Goal: Task Accomplishment & Management: Manage account settings

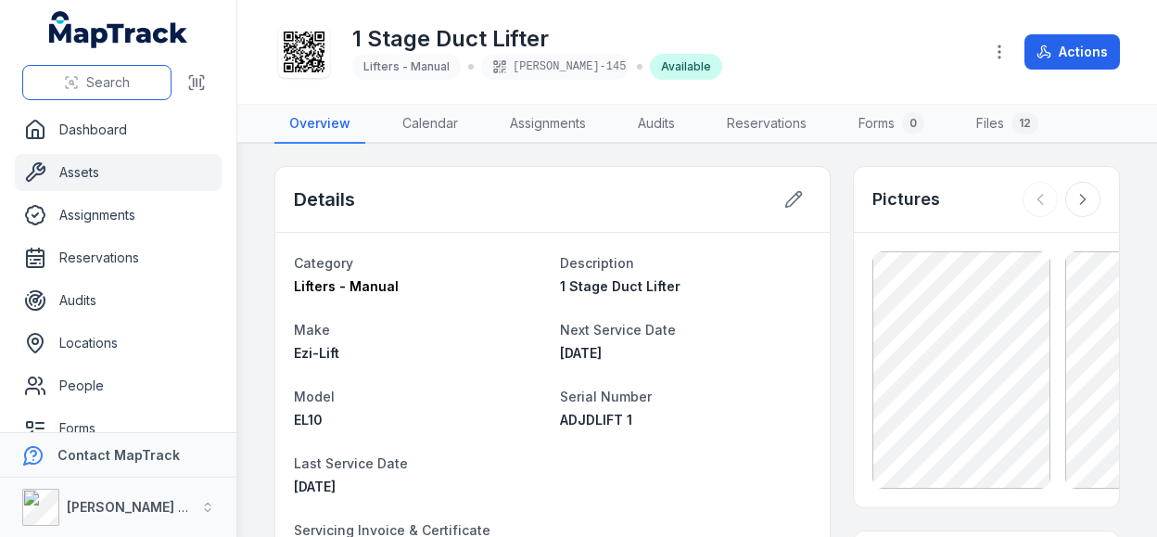
click at [114, 84] on span "Search" at bounding box center [108, 82] width 44 height 19
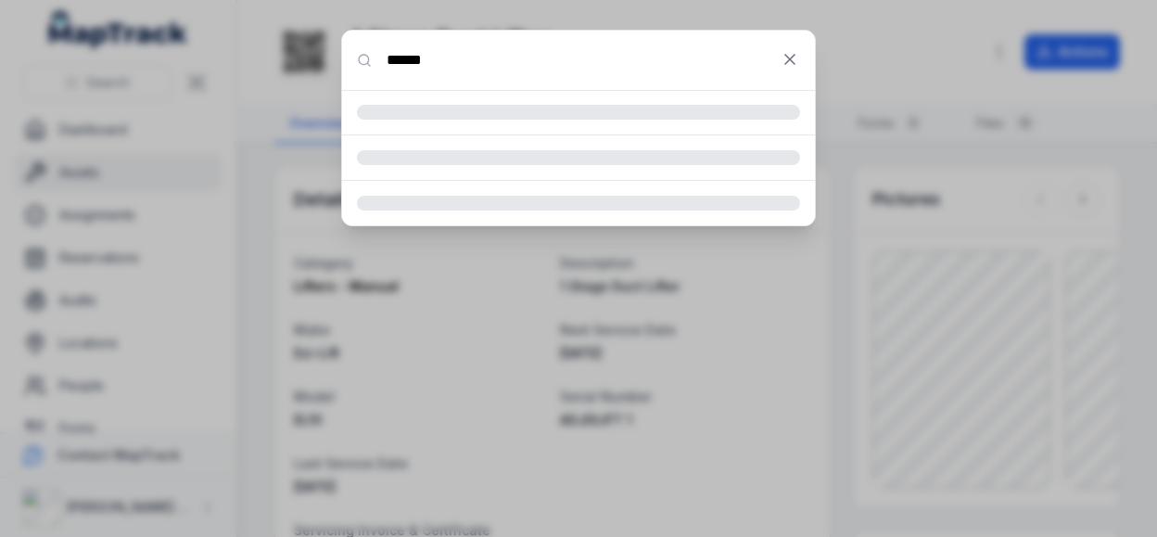
type input "******"
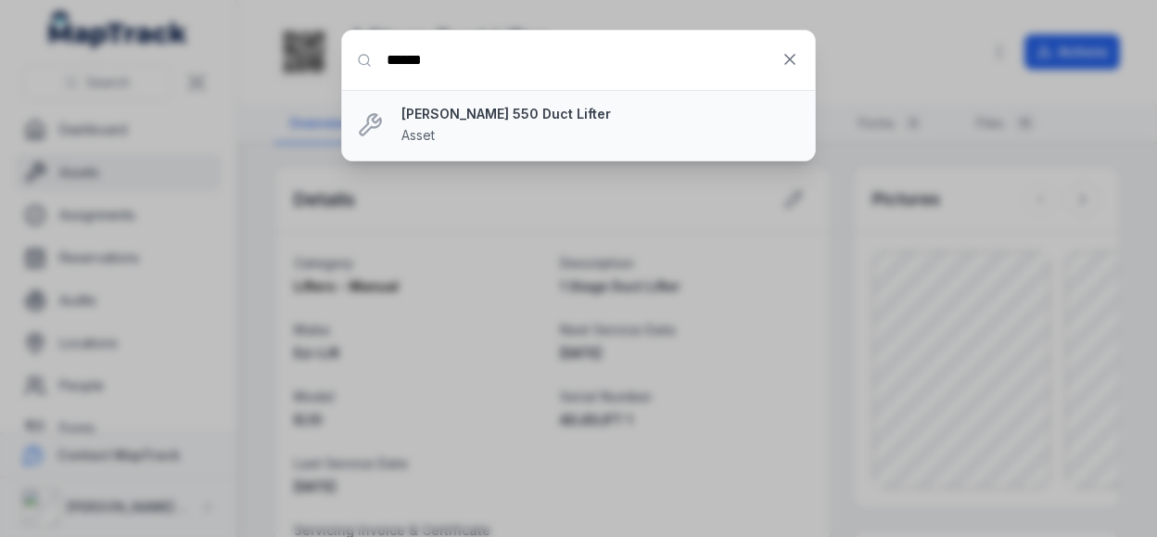
click at [478, 114] on strong "[PERSON_NAME] 550 Duct Lifter" at bounding box center [601, 114] width 399 height 19
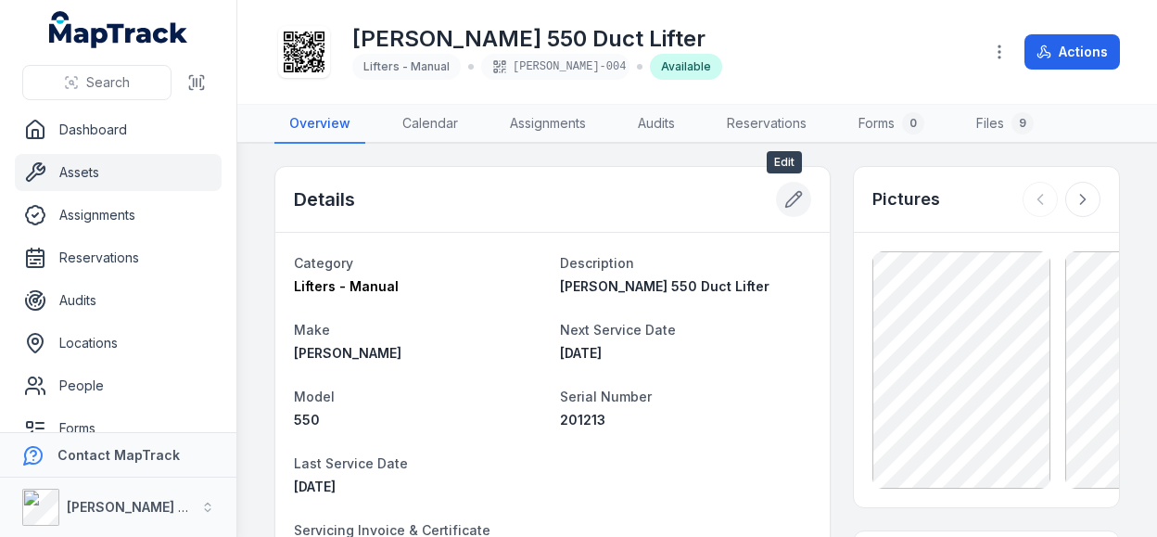
click at [784, 194] on icon at bounding box center [793, 199] width 19 height 19
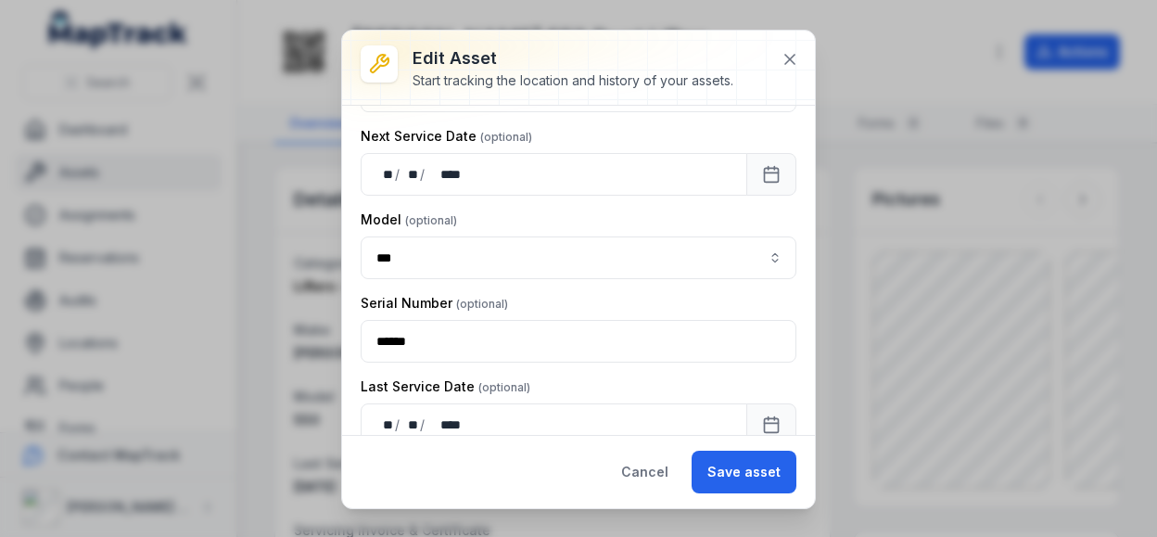
scroll to position [278, 0]
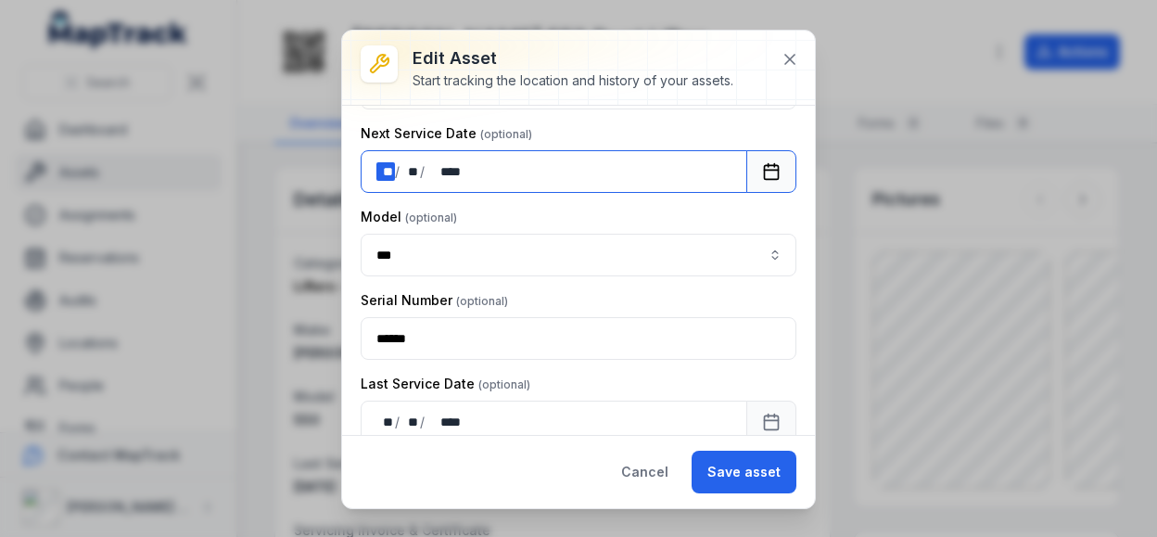
click at [395, 164] on div "/" at bounding box center [398, 171] width 6 height 19
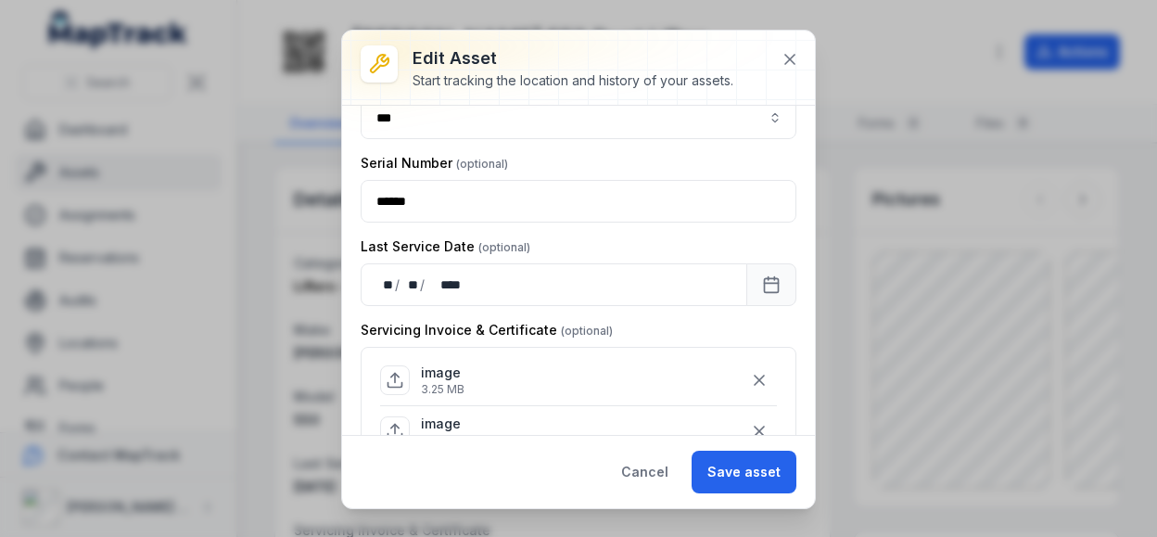
scroll to position [556, 0]
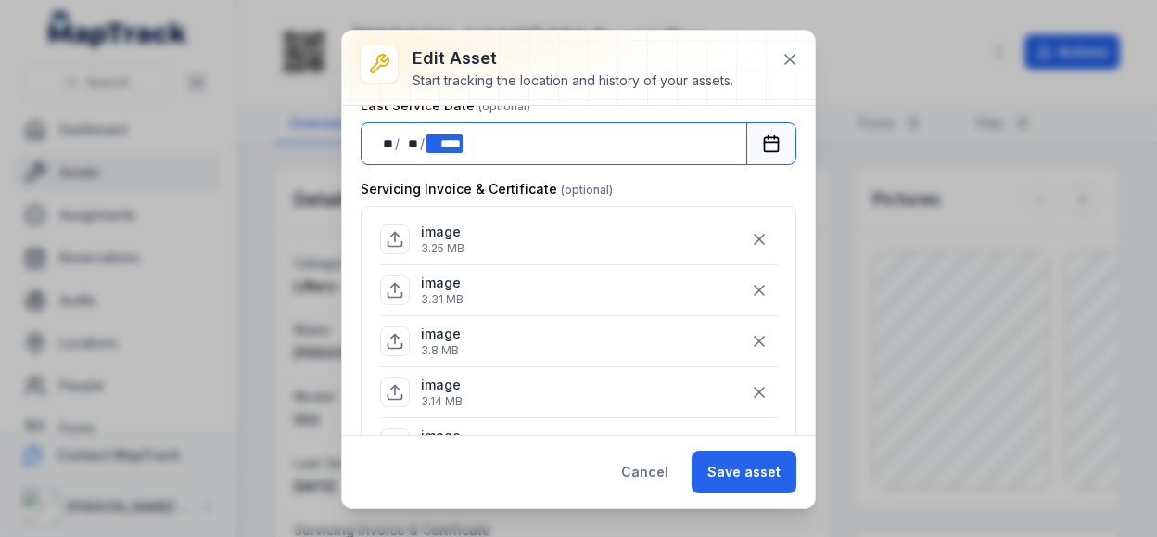
click at [456, 140] on div "**** ****" at bounding box center [444, 143] width 35 height 19
click at [390, 140] on div "** **" at bounding box center [385, 143] width 19 height 19
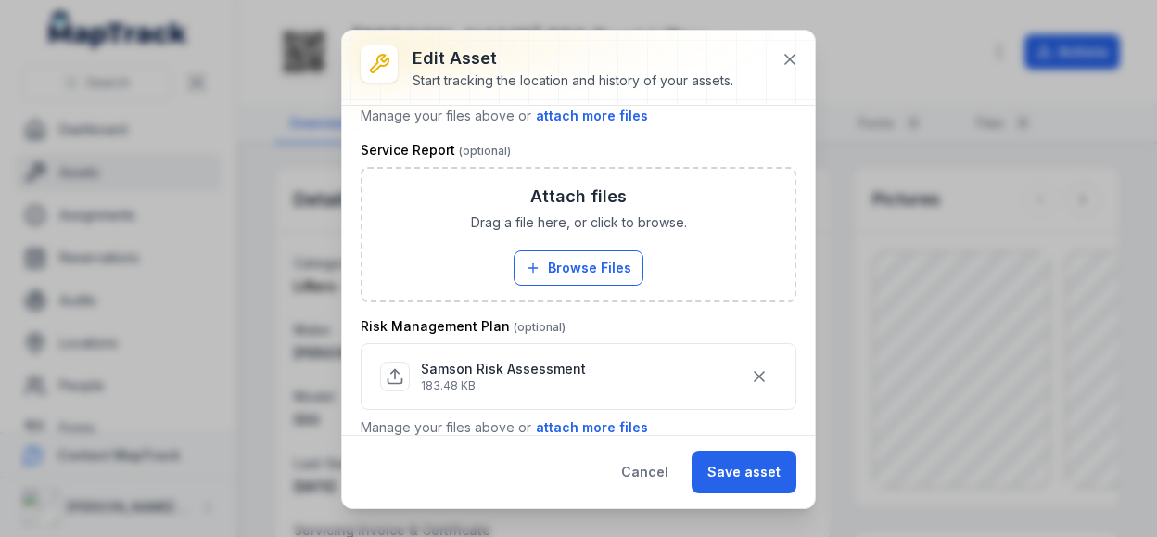
scroll to position [580, 0]
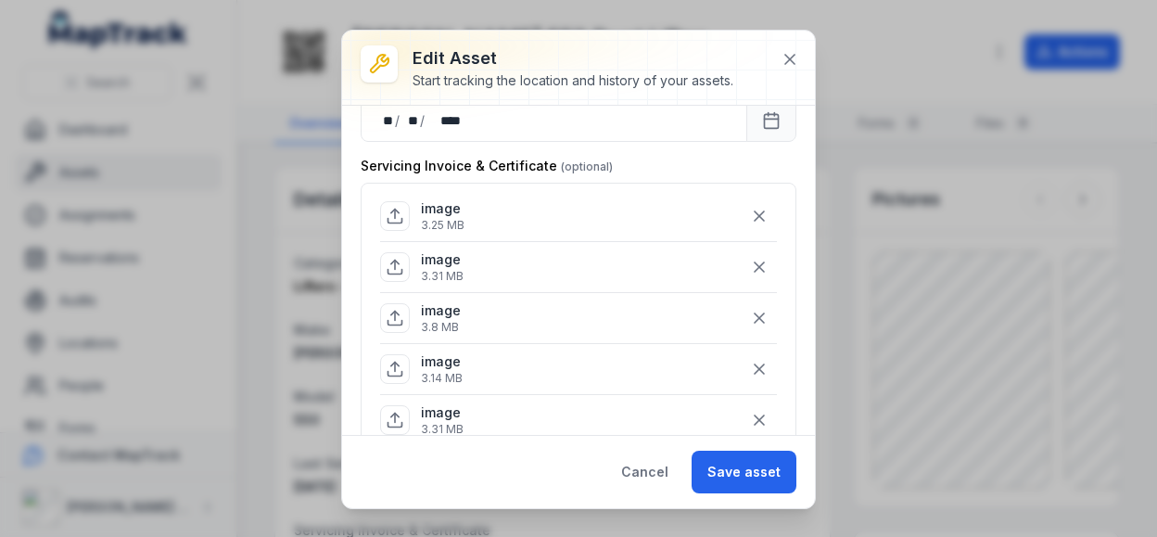
click at [588, 249] on div "image 3.31 MB" at bounding box center [578, 266] width 397 height 35
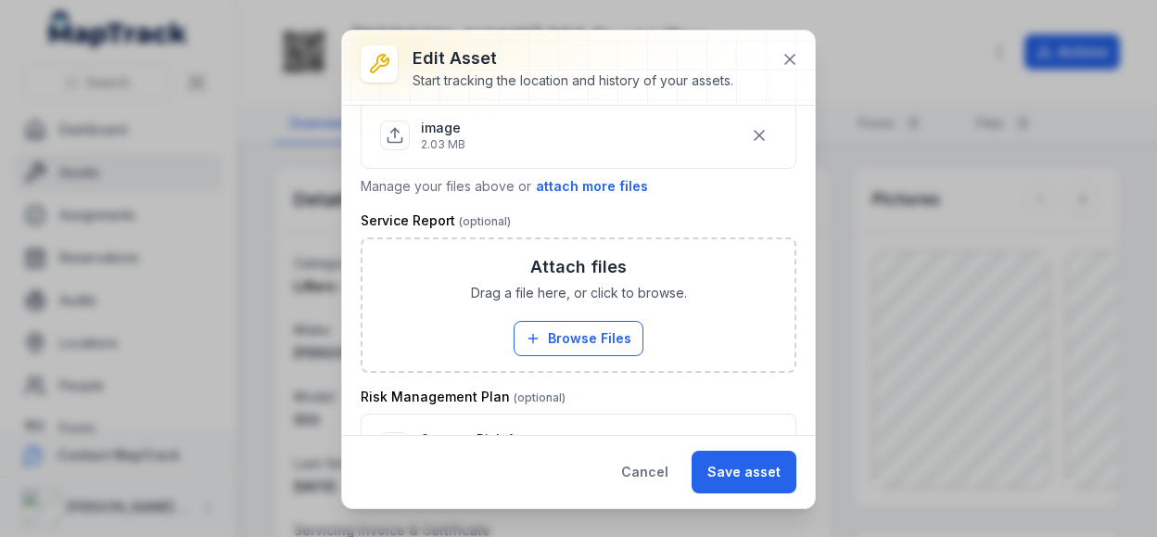
scroll to position [1136, 0]
click at [575, 320] on button "Browse Files" at bounding box center [579, 337] width 130 height 35
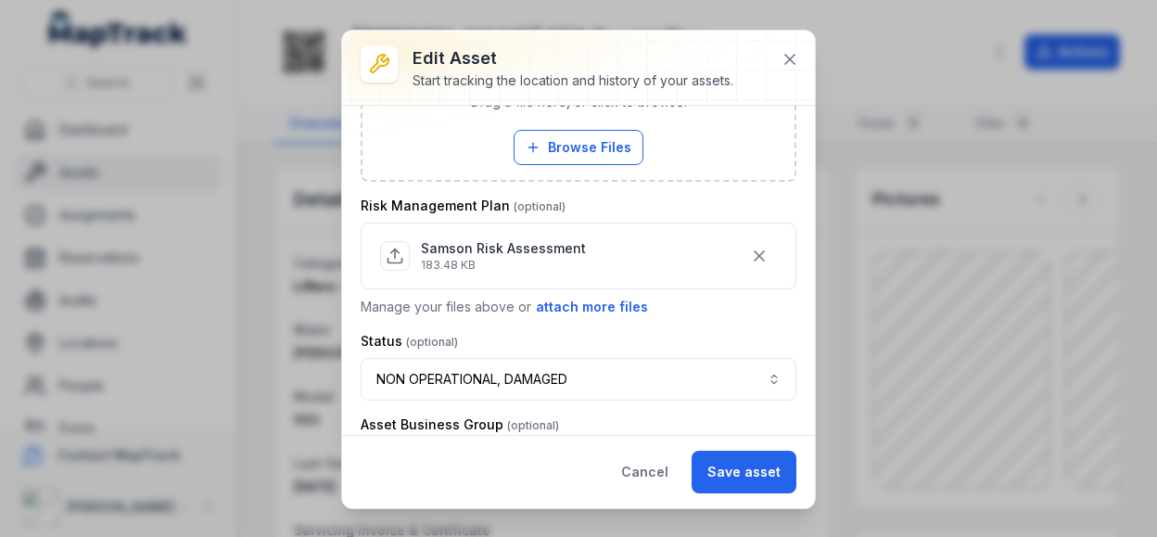
scroll to position [1473, 0]
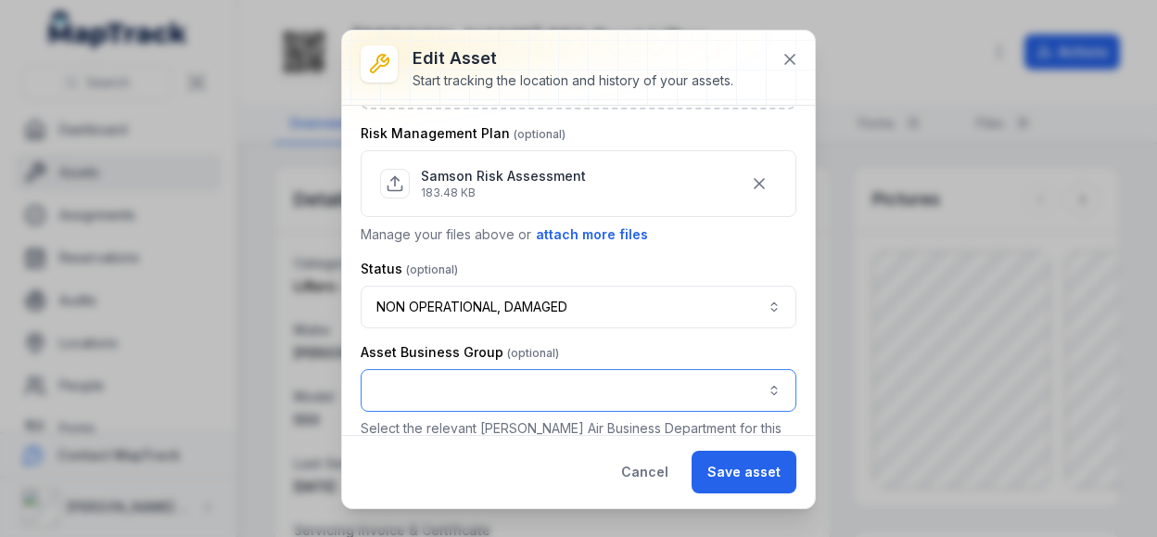
click at [485, 369] on button "button" at bounding box center [579, 390] width 436 height 43
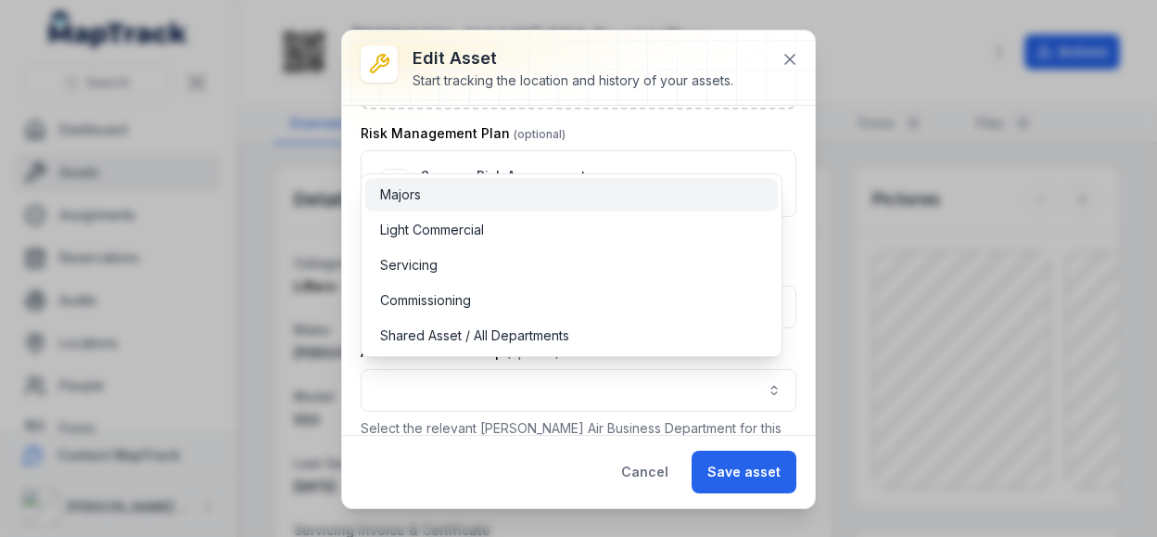
click at [467, 198] on div "Majors" at bounding box center [571, 194] width 383 height 19
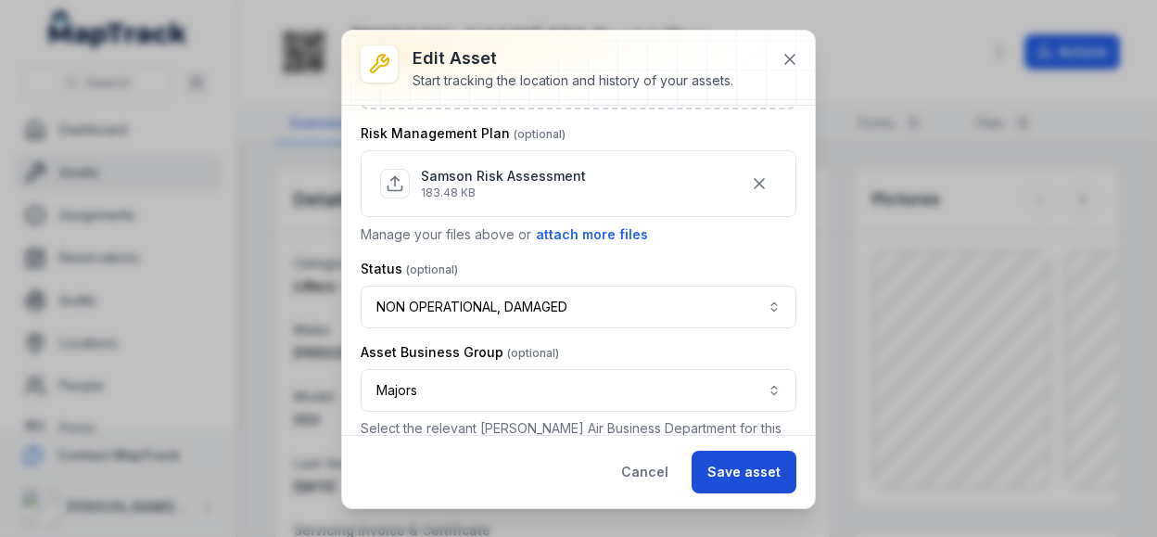
click at [757, 480] on button "Save asset" at bounding box center [744, 472] width 105 height 43
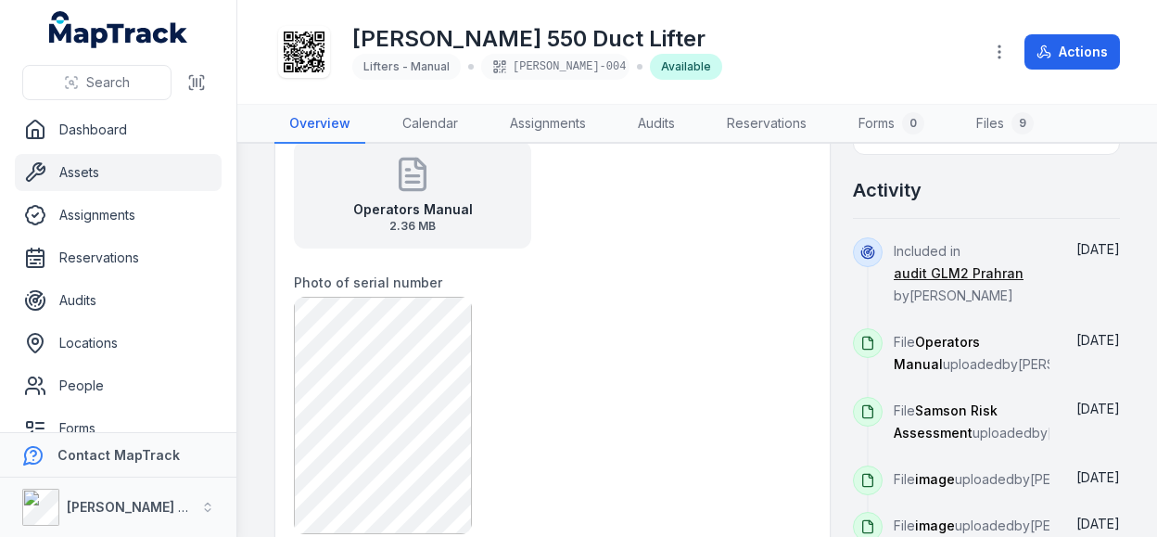
scroll to position [927, 0]
